Goal: Task Accomplishment & Management: Use online tool/utility

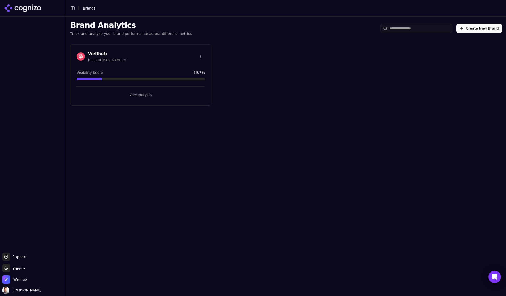
click at [98, 53] on h3 "Wellhub" at bounding box center [107, 54] width 38 height 6
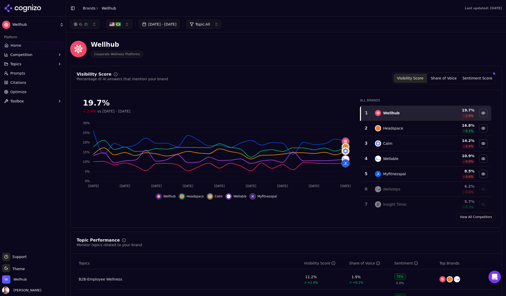
click at [21, 91] on span "Optimize" at bounding box center [18, 91] width 16 height 5
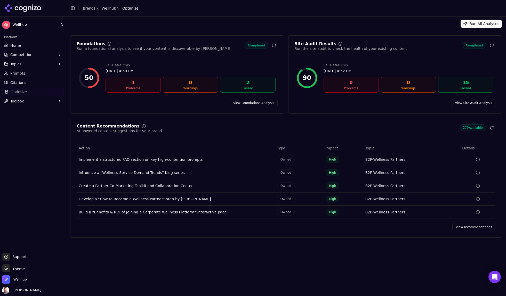
click at [107, 128] on div "AI-powered content suggestions for your brand" at bounding box center [119, 130] width 85 height 5
click at [97, 128] on div "Content Recommendations" at bounding box center [108, 126] width 63 height 4
